Goal: Navigation & Orientation: Go to known website

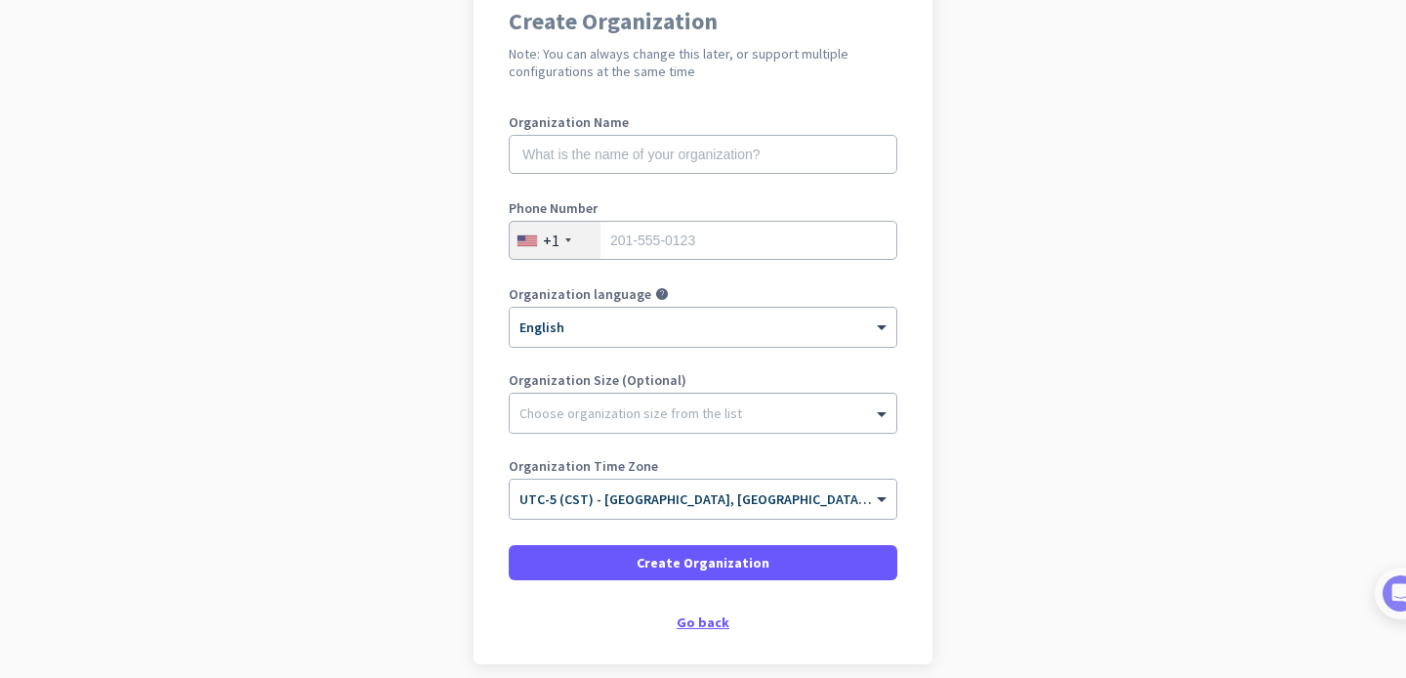
scroll to position [268, 0]
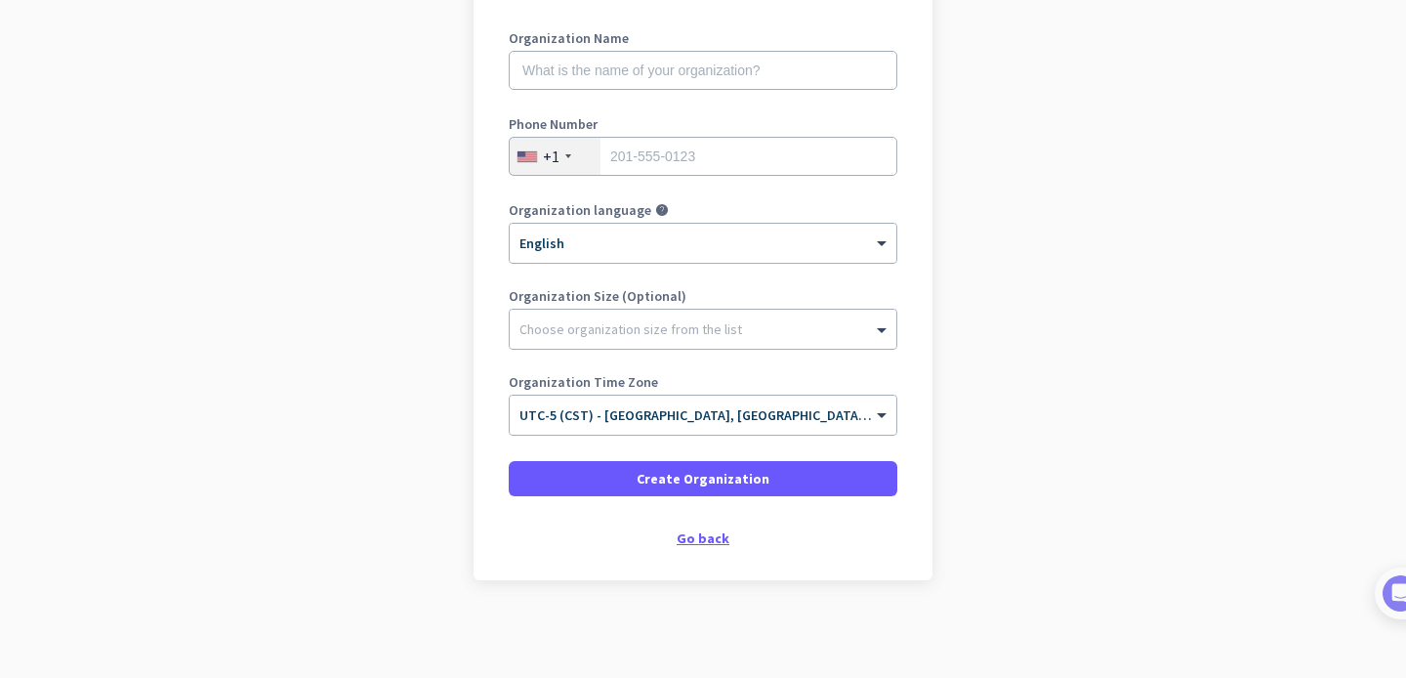
click at [701, 532] on div "Go back" at bounding box center [703, 538] width 389 height 14
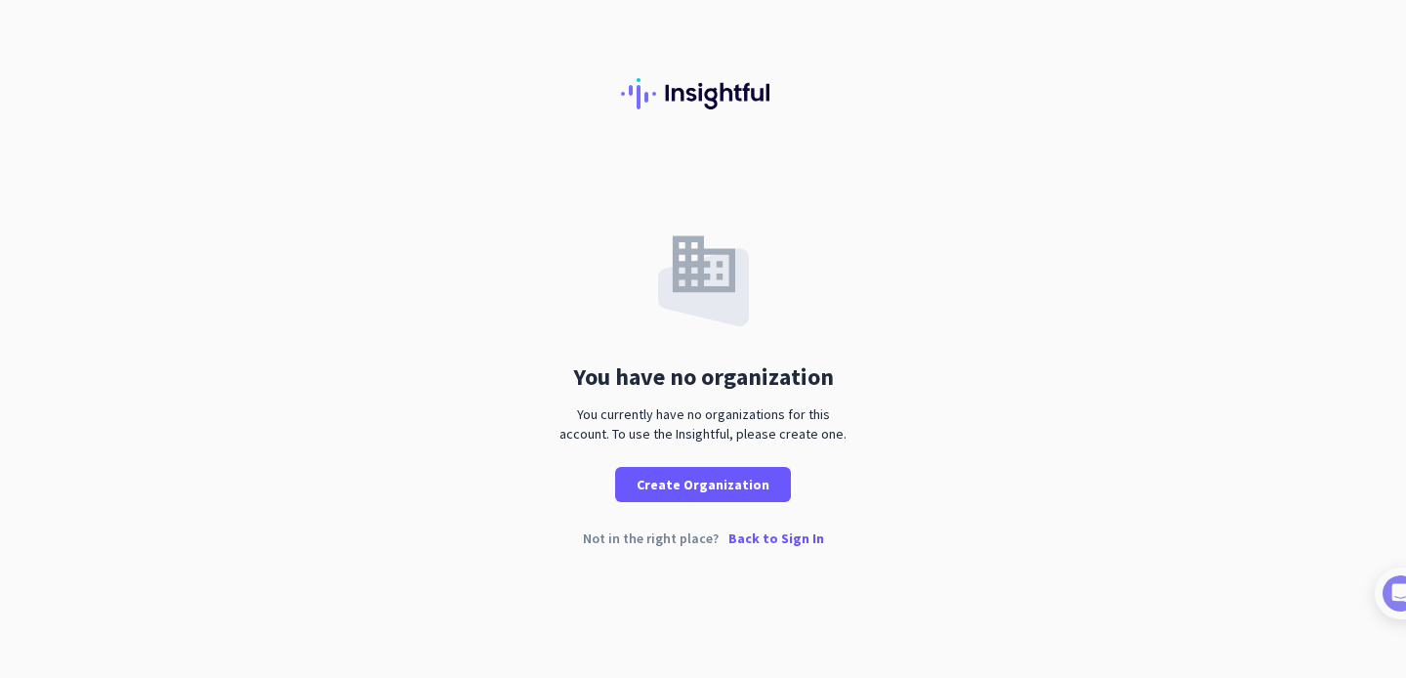
click at [783, 537] on p "Back to Sign In" at bounding box center [777, 538] width 96 height 14
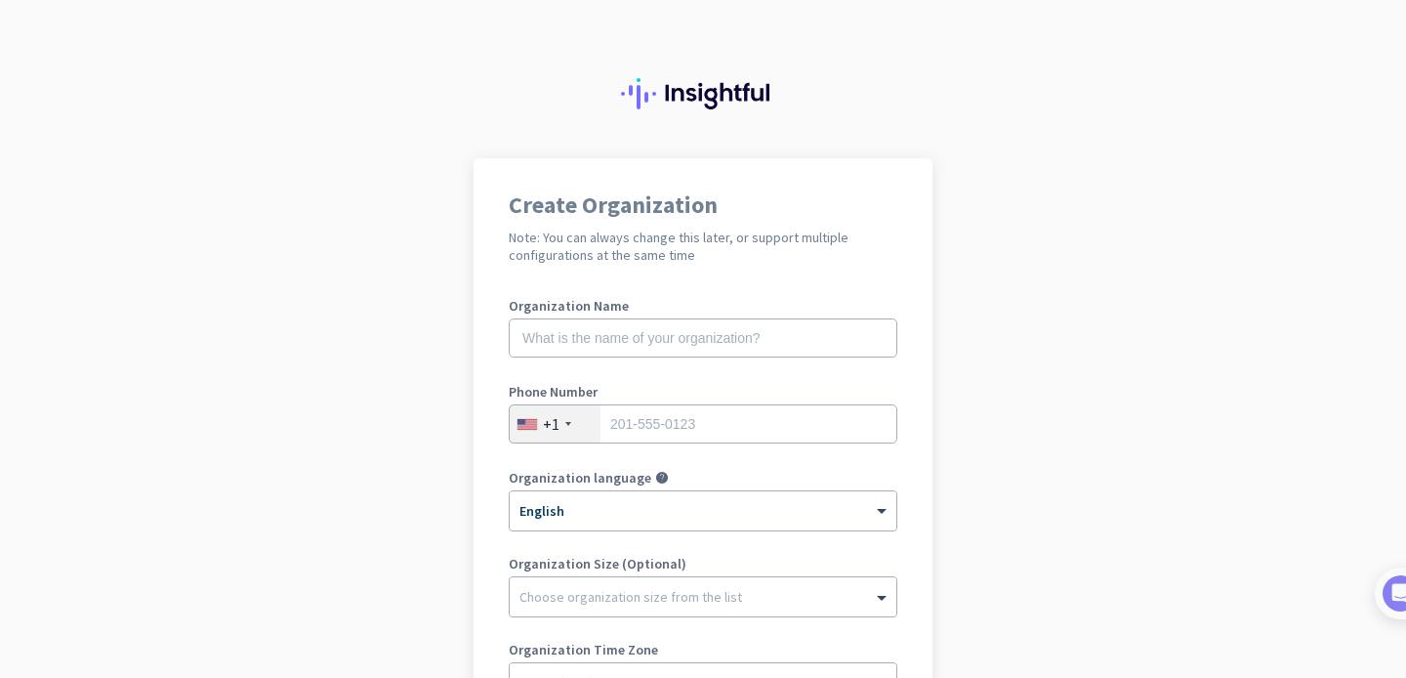
scroll to position [326, 0]
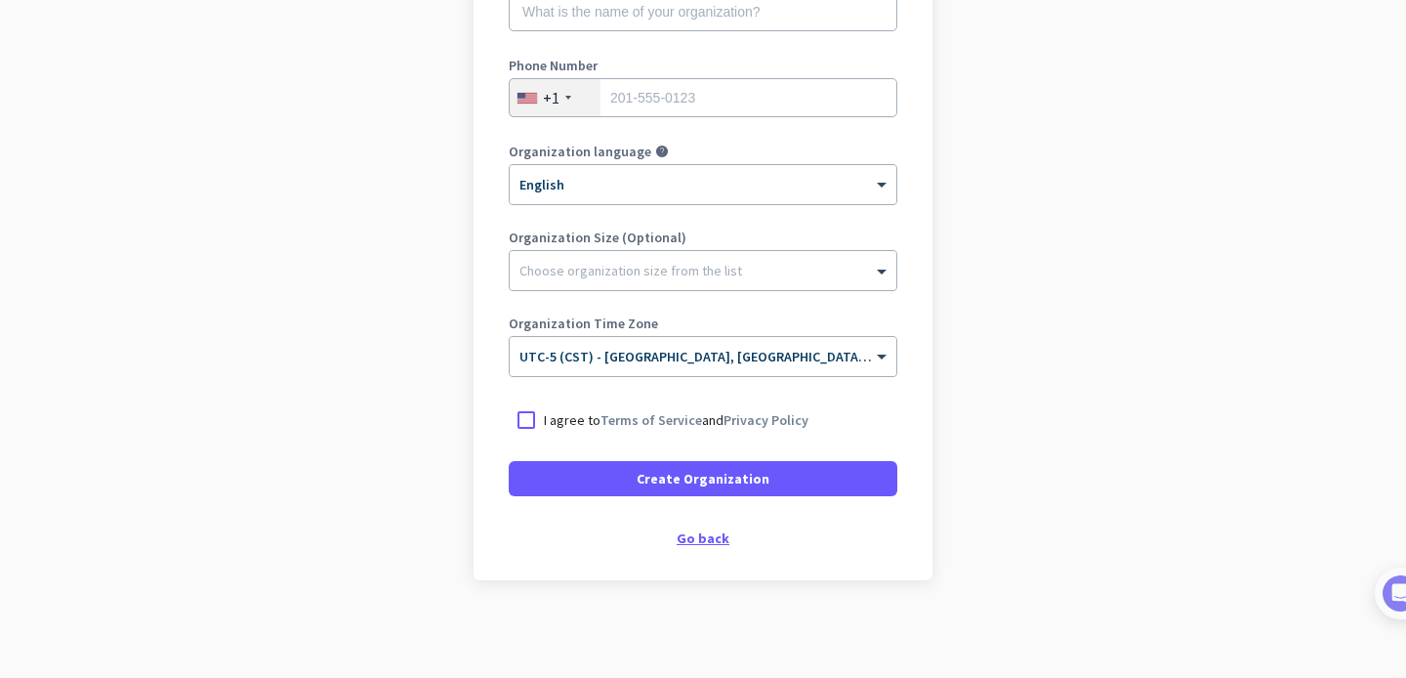
click at [718, 542] on div "Go back" at bounding box center [703, 538] width 389 height 14
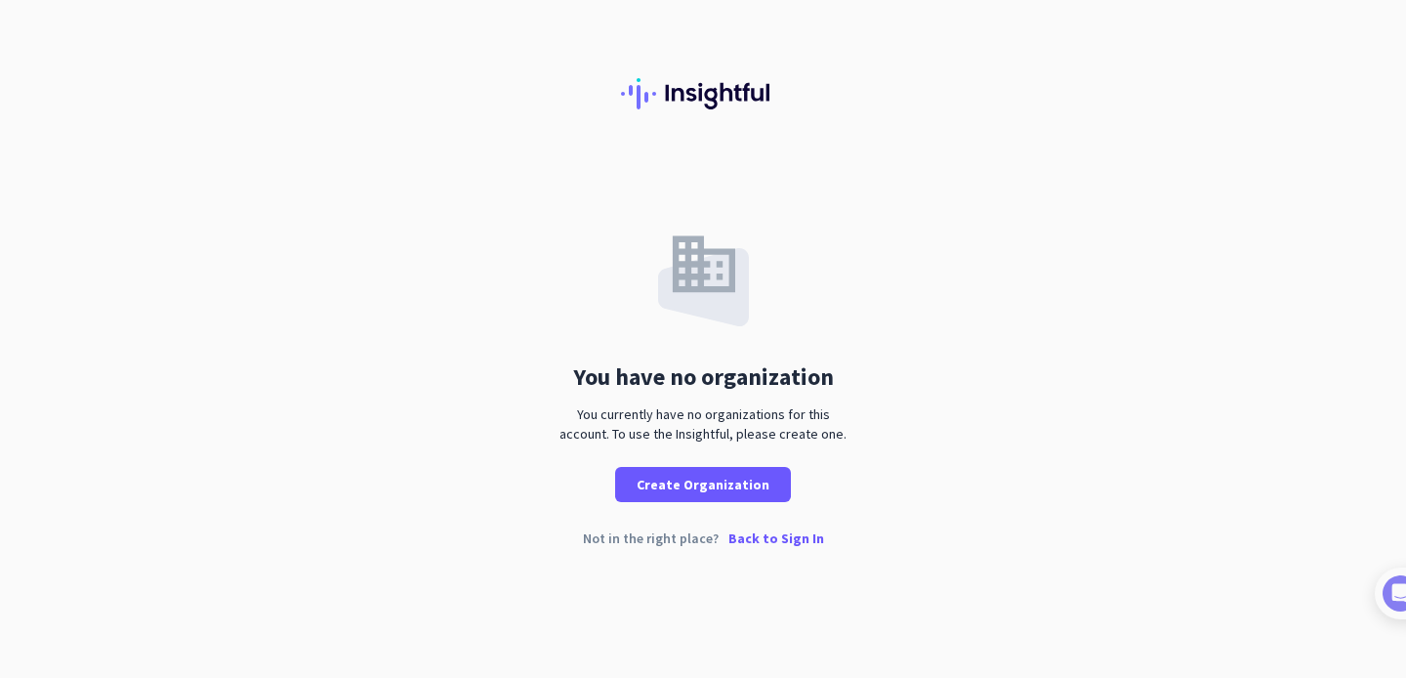
click at [770, 538] on p "Back to Sign In" at bounding box center [777, 538] width 96 height 14
